Goal: Information Seeking & Learning: Learn about a topic

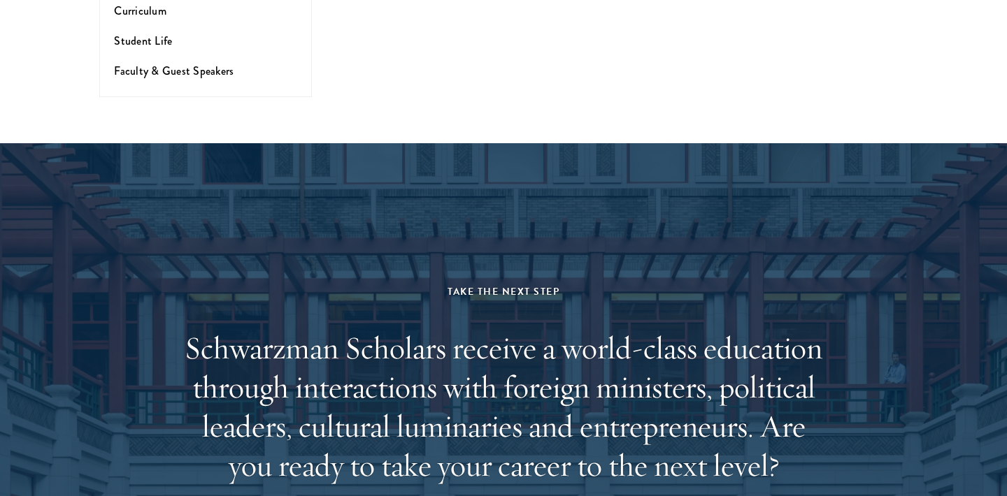
scroll to position [4342, 0]
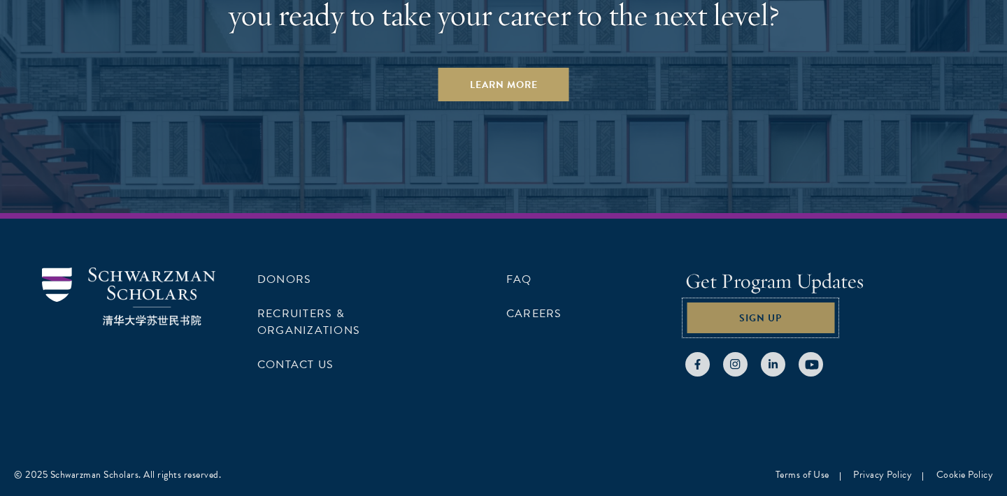
click at [777, 325] on button "Sign Up" at bounding box center [760, 318] width 150 height 34
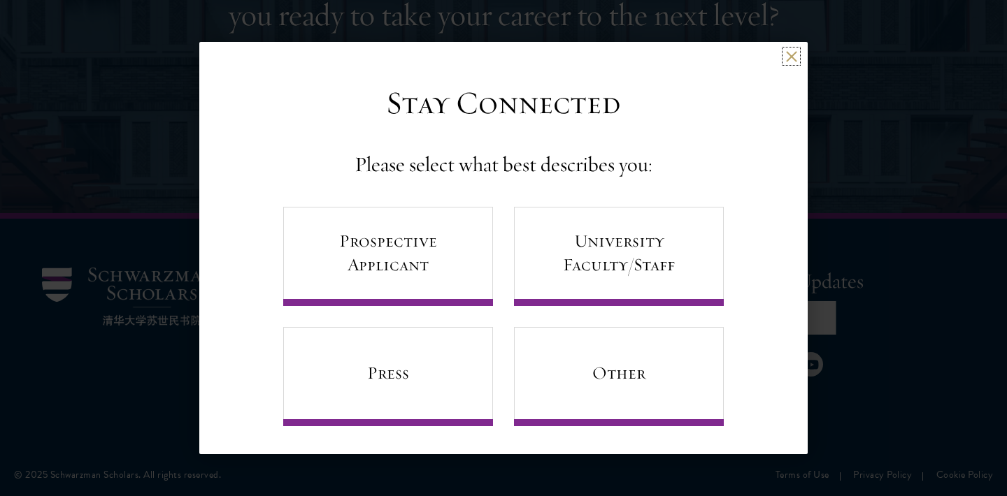
click at [790, 54] on button at bounding box center [791, 56] width 12 height 12
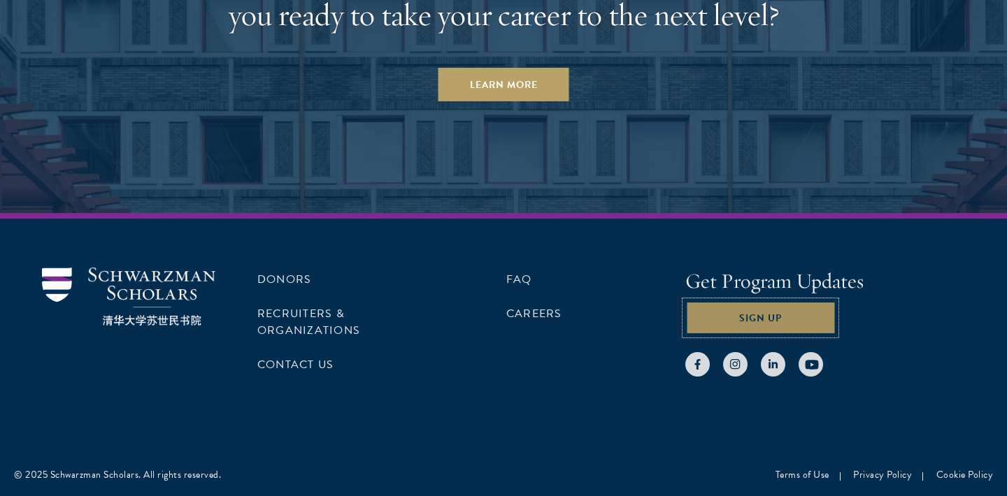
click at [725, 312] on button "Sign Up" at bounding box center [760, 318] width 150 height 34
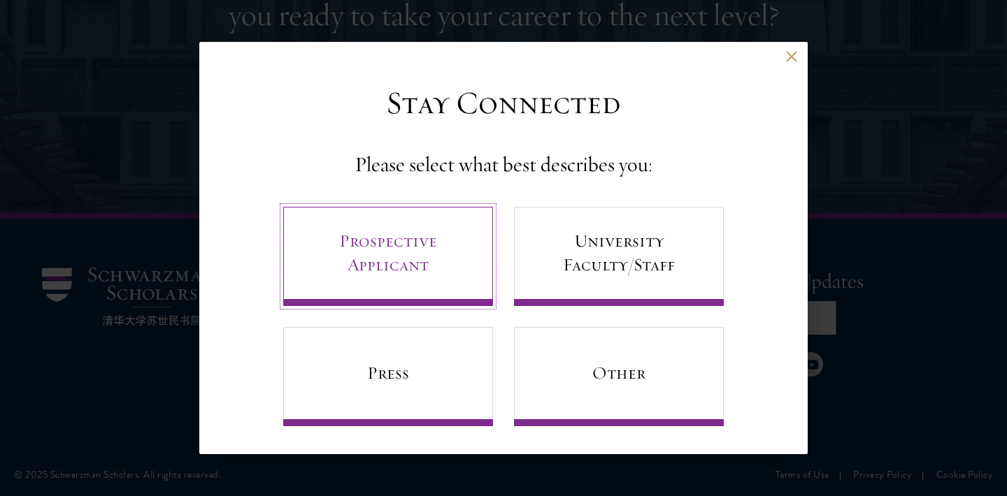
click at [385, 224] on link "Prospective Applicant" at bounding box center [388, 256] width 210 height 99
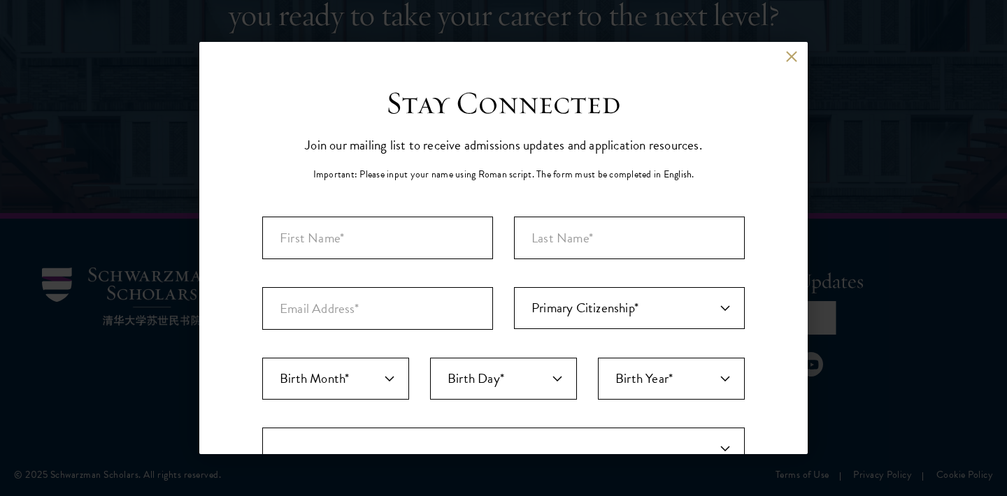
select select "AF"
select select
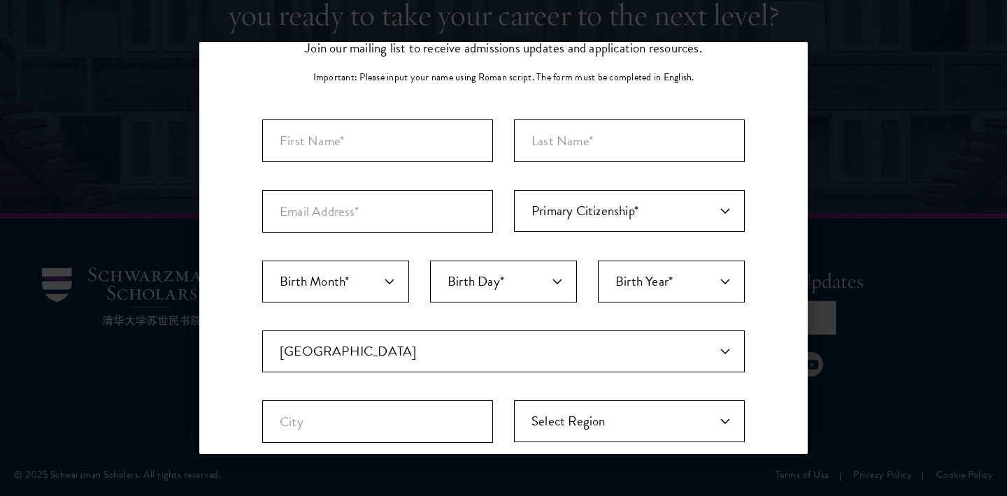
scroll to position [0, 0]
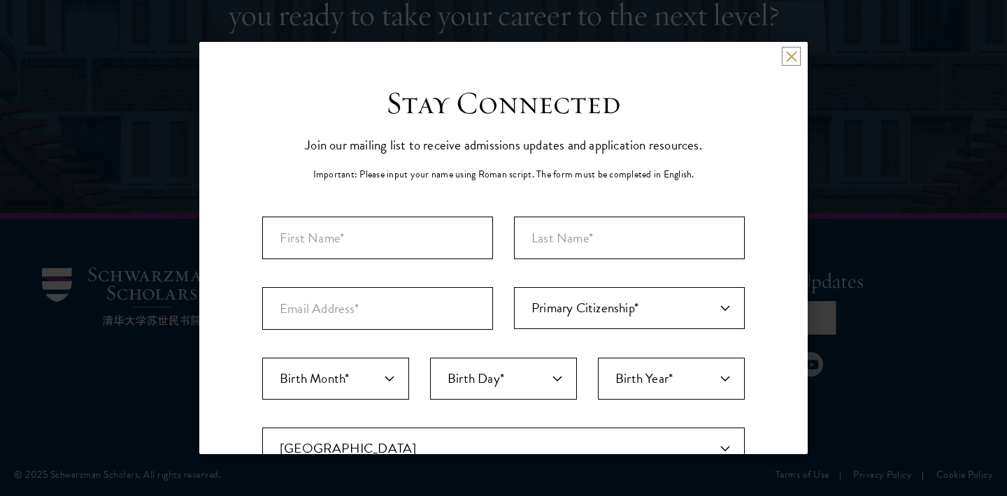
click at [787, 58] on button at bounding box center [791, 56] width 12 height 12
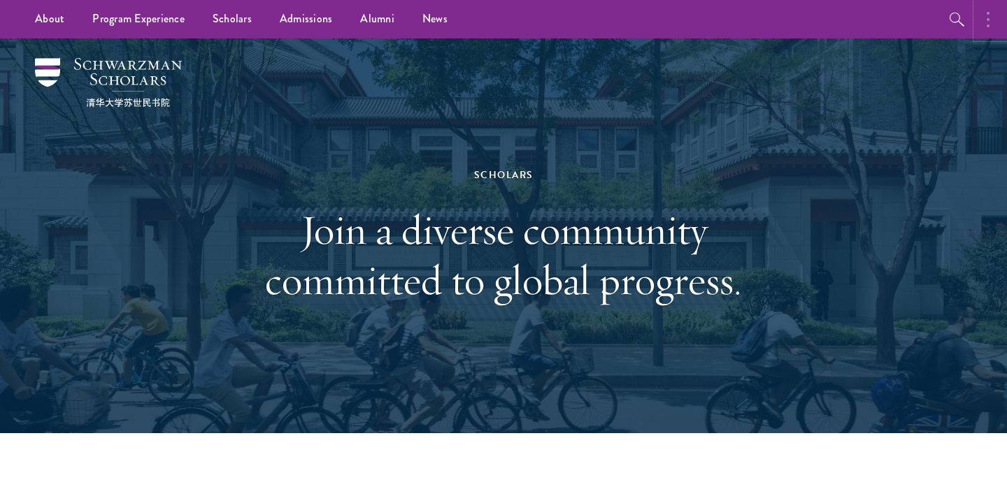
click at [990, 24] on button "button" at bounding box center [991, 19] width 31 height 38
click at [716, 130] on div "Scholars Join a diverse community committed to global progress." at bounding box center [503, 235] width 482 height 279
click at [238, 180] on div "Scholars Join a diverse community committed to global progress." at bounding box center [503, 235] width 867 height 395
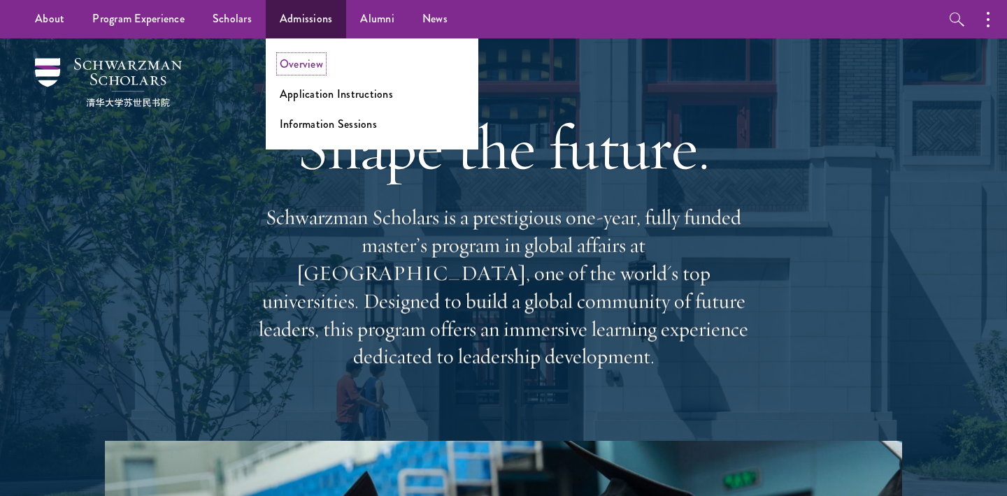
click at [310, 68] on link "Overview" at bounding box center [301, 64] width 43 height 16
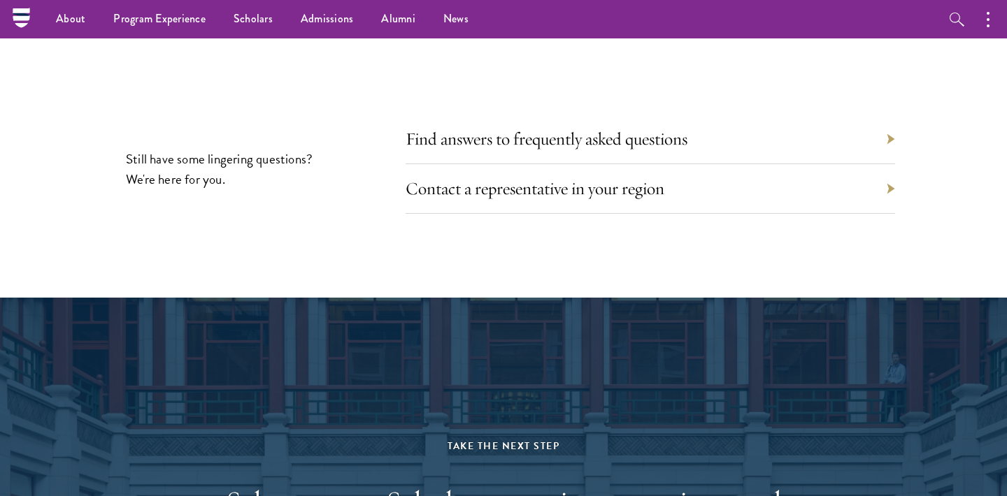
scroll to position [6339, 0]
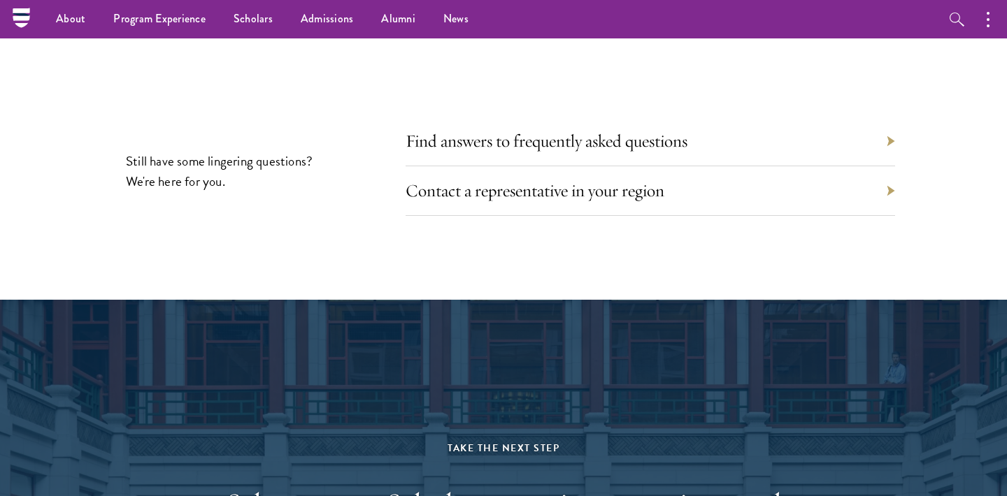
click at [26, 24] on nav "About Overview Leadership Donors Program Experience Overview Curriculum Student…" at bounding box center [414, 19] width 787 height 38
click at [15, 16] on icon at bounding box center [21, 18] width 17 height 6
